Goal: Information Seeking & Learning: Learn about a topic

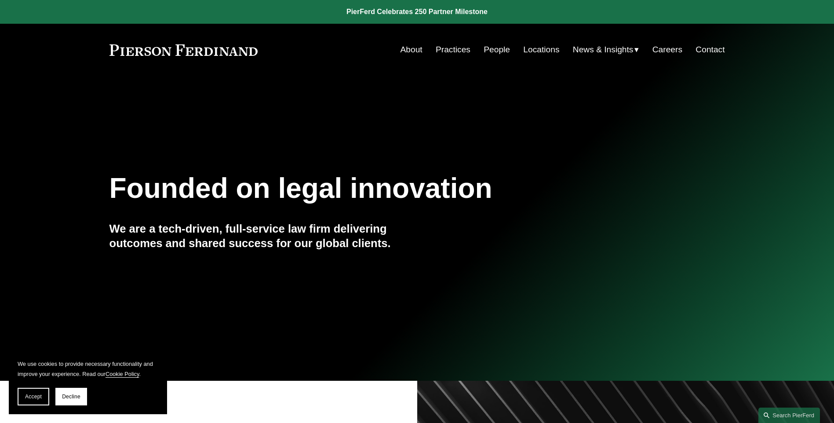
click at [453, 46] on link "Practices" at bounding box center [453, 49] width 35 height 17
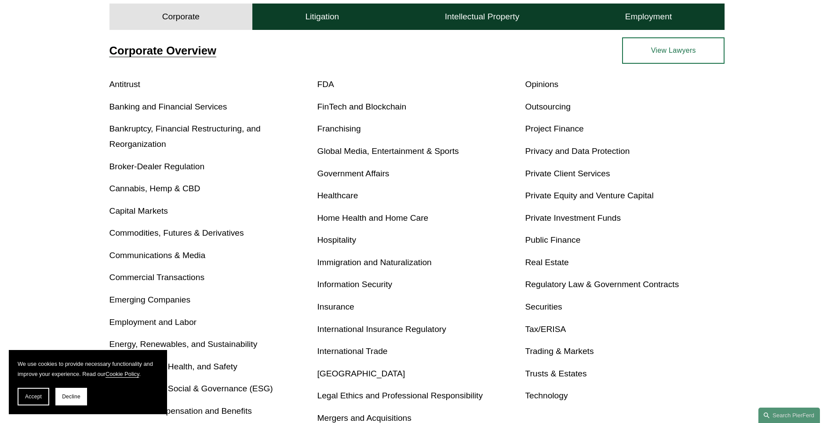
scroll to position [352, 0]
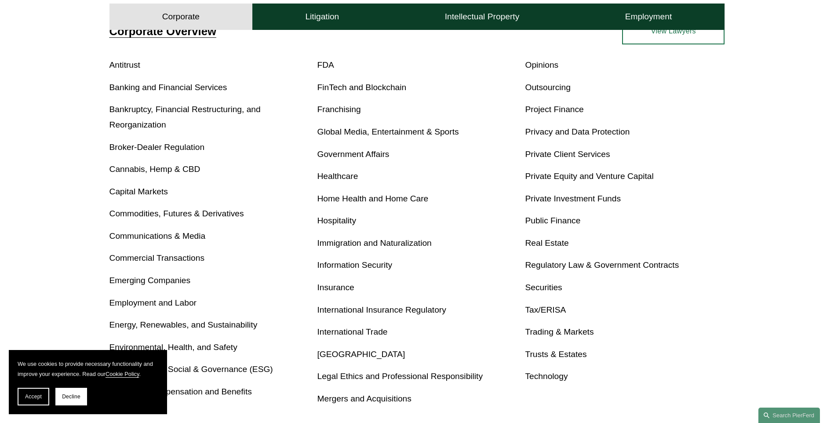
click at [560, 237] on p "Real Estate" at bounding box center [625, 243] width 200 height 15
click at [560, 245] on link "Real Estate" at bounding box center [547, 242] width 44 height 9
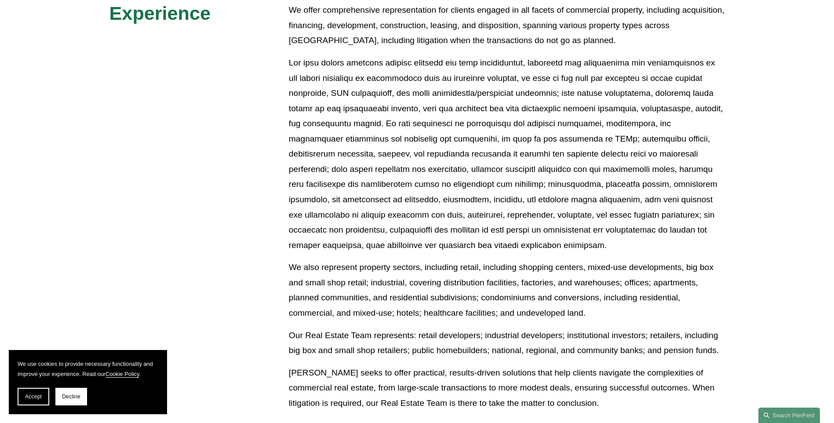
scroll to position [483, 0]
